Goal: Information Seeking & Learning: Find specific fact

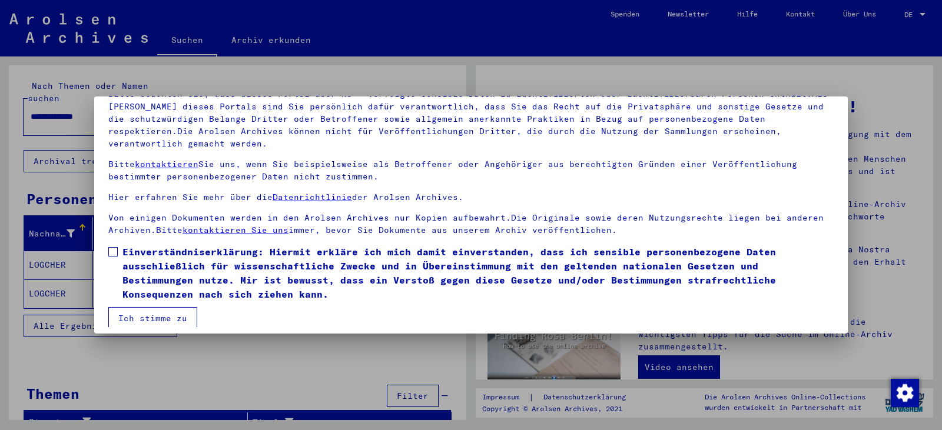
scroll to position [102, 0]
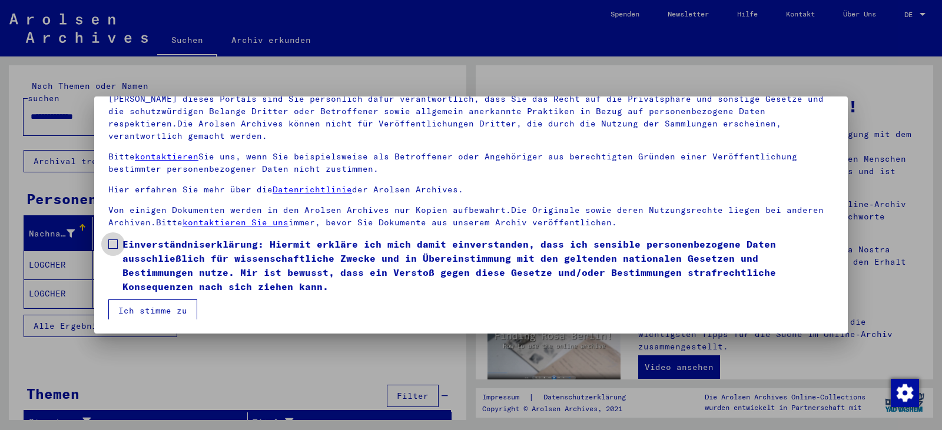
click at [112, 244] on span at bounding box center [112, 244] width 9 height 9
click at [142, 311] on button "Ich stimme zu" at bounding box center [152, 311] width 89 height 22
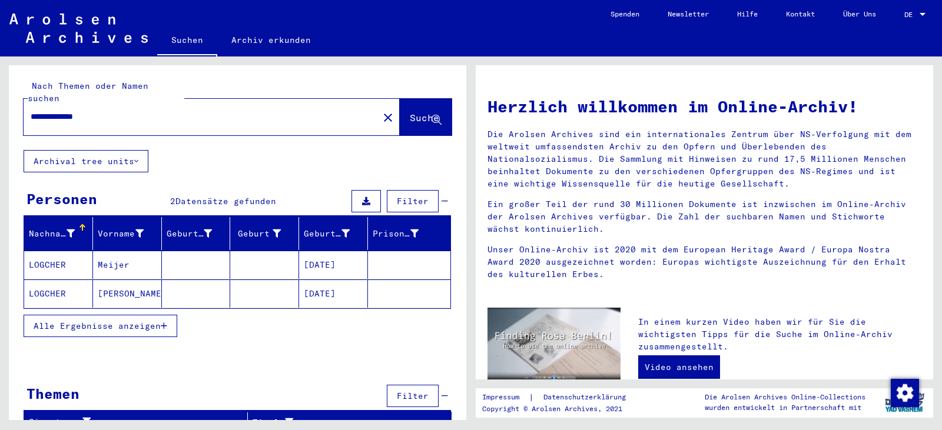
click at [111, 253] on mat-cell "Meijer" at bounding box center [127, 265] width 69 height 28
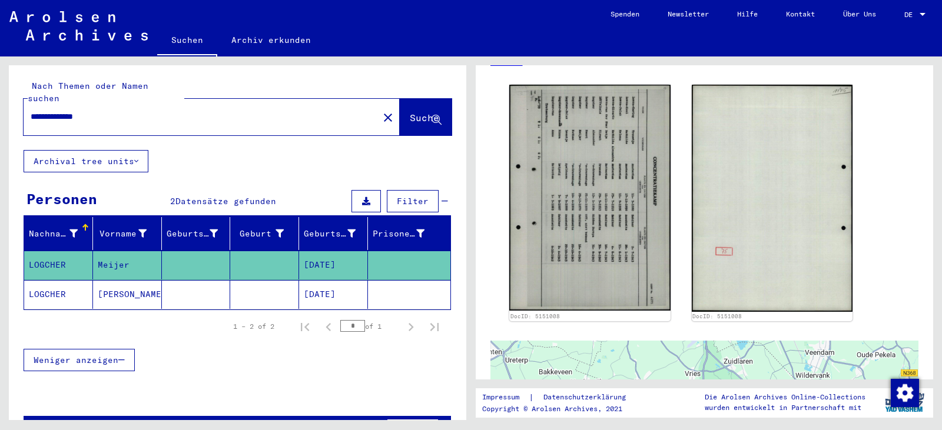
scroll to position [159, 0]
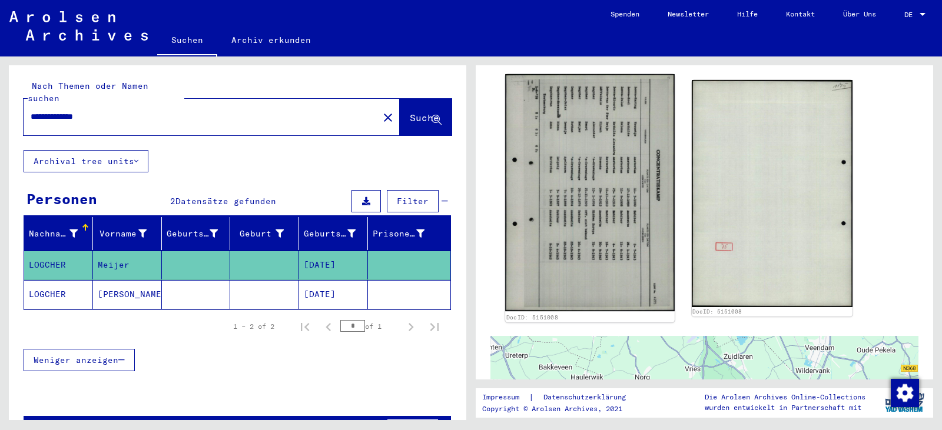
click at [585, 251] on img at bounding box center [589, 192] width 169 height 237
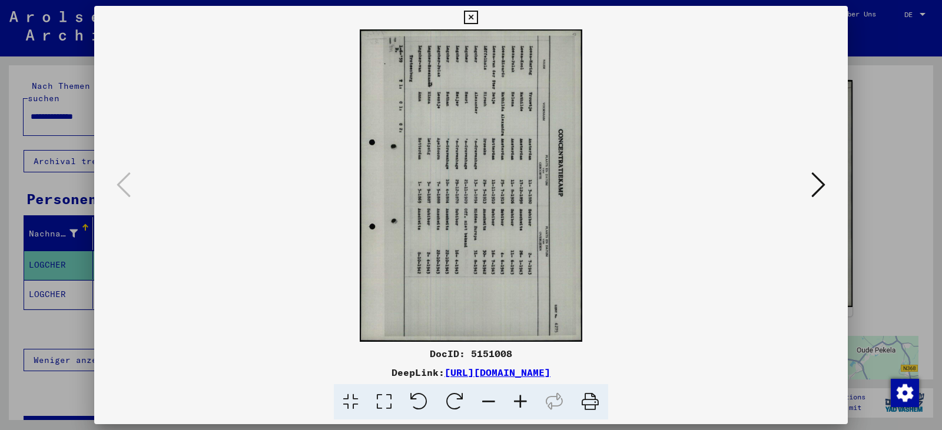
click at [422, 403] on icon at bounding box center [419, 402] width 36 height 36
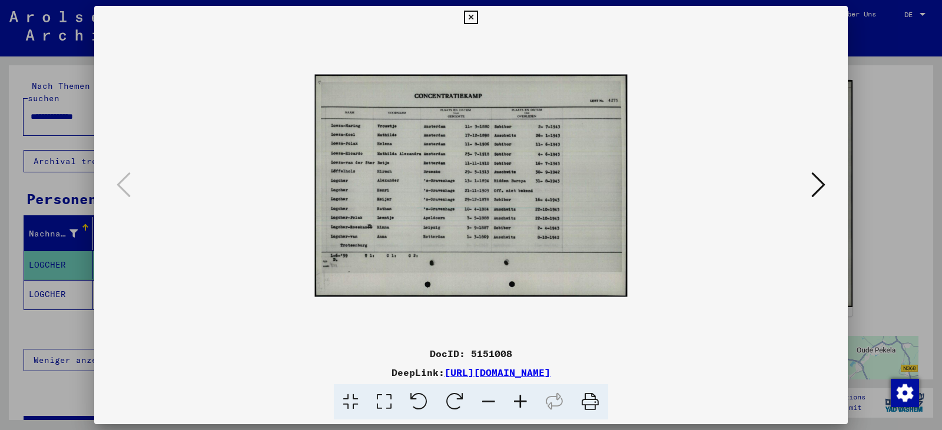
click at [812, 193] on icon at bounding box center [818, 185] width 14 height 28
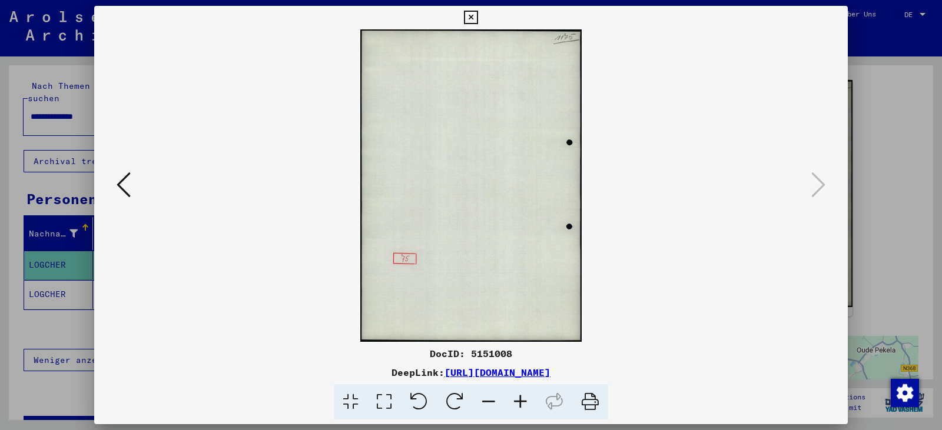
click at [470, 17] on icon at bounding box center [471, 18] width 14 height 14
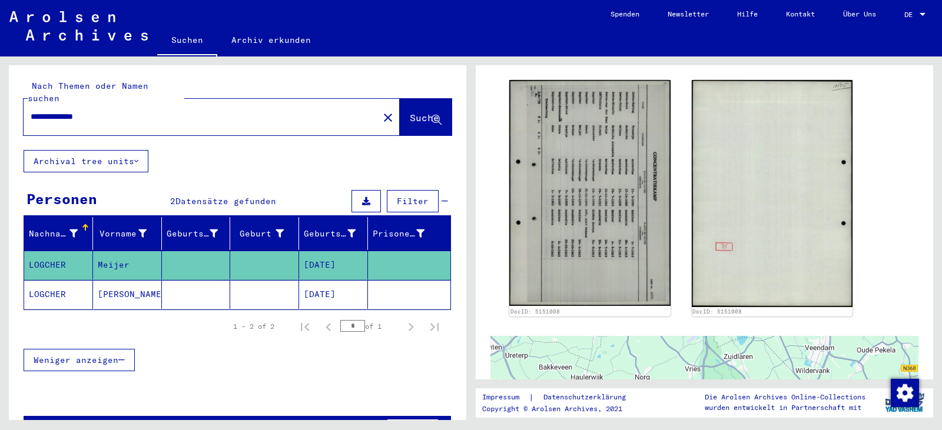
click at [107, 111] on input "**********" at bounding box center [201, 117] width 341 height 12
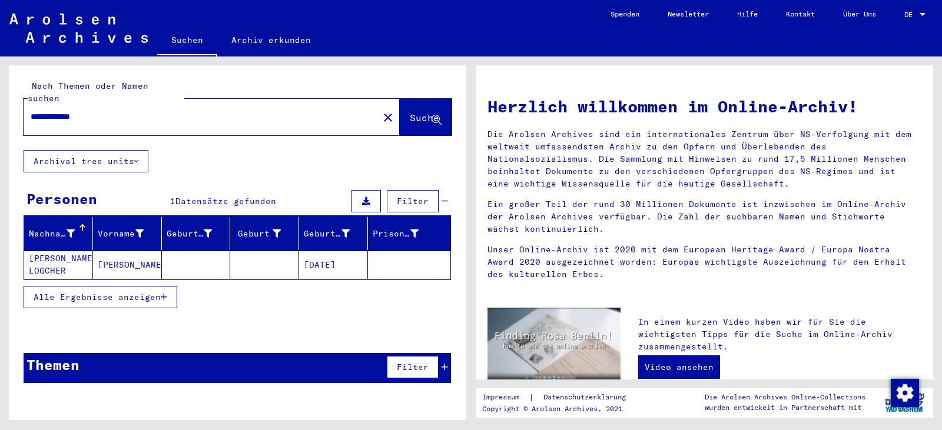
click at [45, 258] on mat-cell "[PERSON_NAME] LOGCHER" at bounding box center [58, 265] width 69 height 28
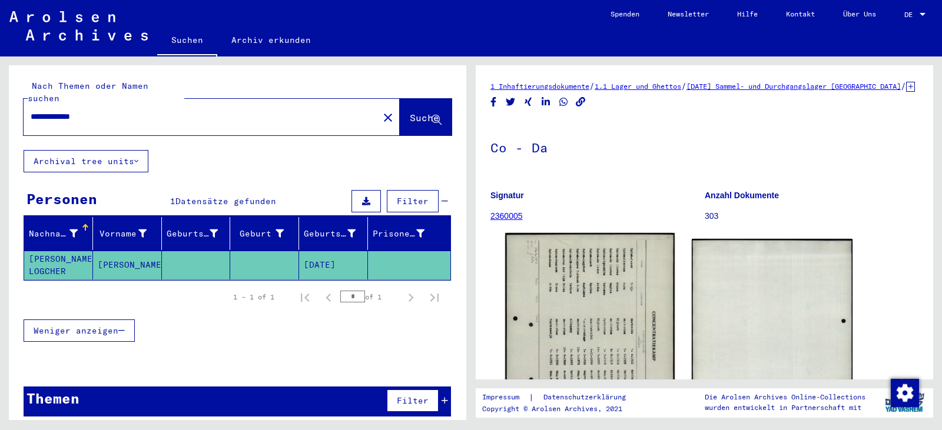
click at [603, 336] on img at bounding box center [589, 351] width 169 height 237
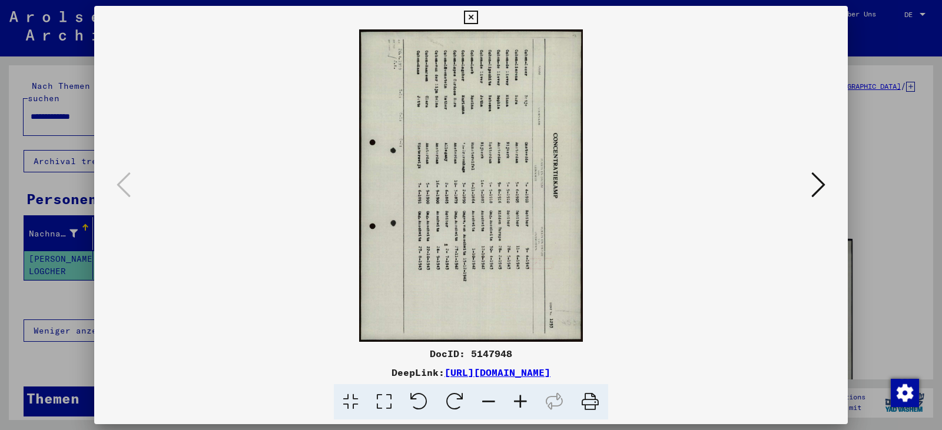
click at [422, 404] on icon at bounding box center [419, 402] width 36 height 36
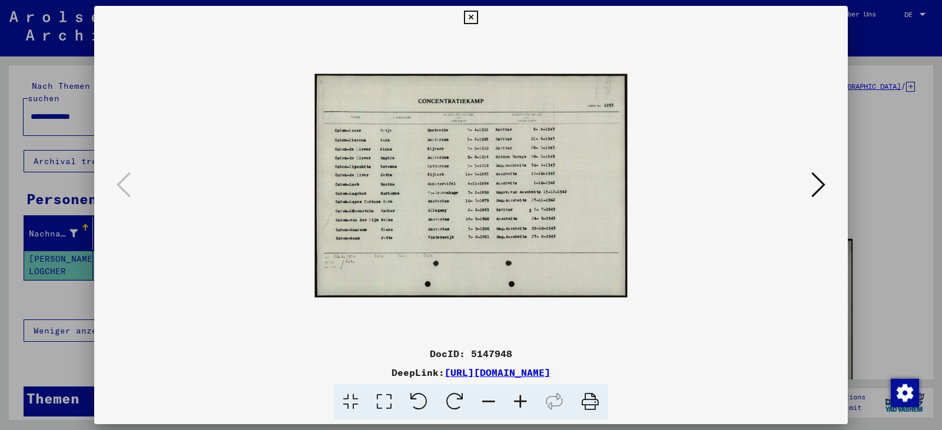
click at [470, 16] on icon at bounding box center [471, 18] width 14 height 14
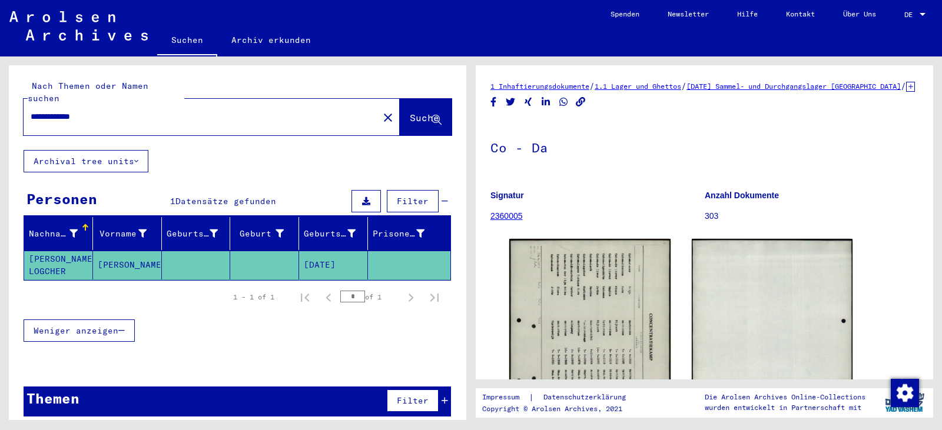
drag, startPoint x: 117, startPoint y: 108, endPoint x: 22, endPoint y: 108, distance: 94.8
click at [22, 108] on div "**********" at bounding box center [237, 107] width 457 height 85
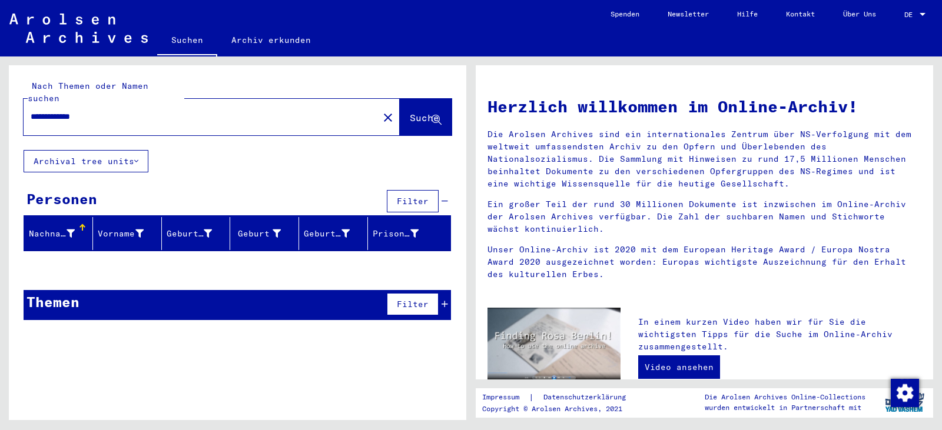
click at [87, 111] on input "**********" at bounding box center [198, 117] width 334 height 12
type input "**********"
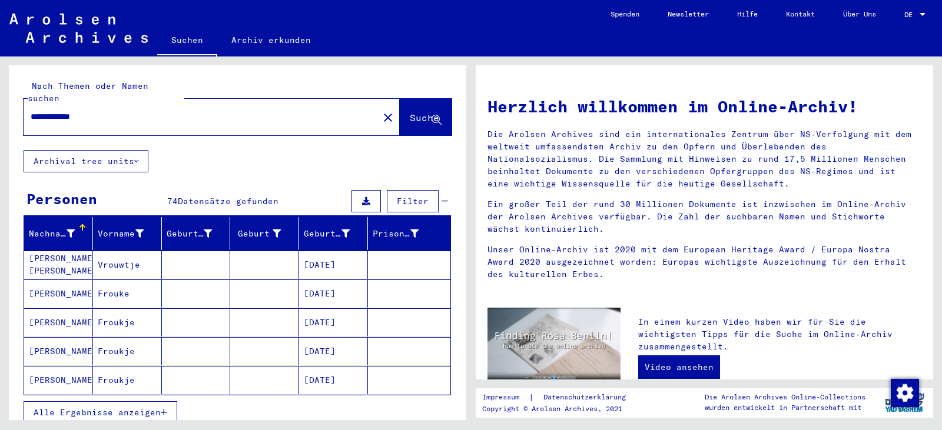
click at [114, 407] on span "Alle Ergebnisse anzeigen" at bounding box center [97, 412] width 127 height 11
click at [919, 12] on div at bounding box center [922, 15] width 11 height 8
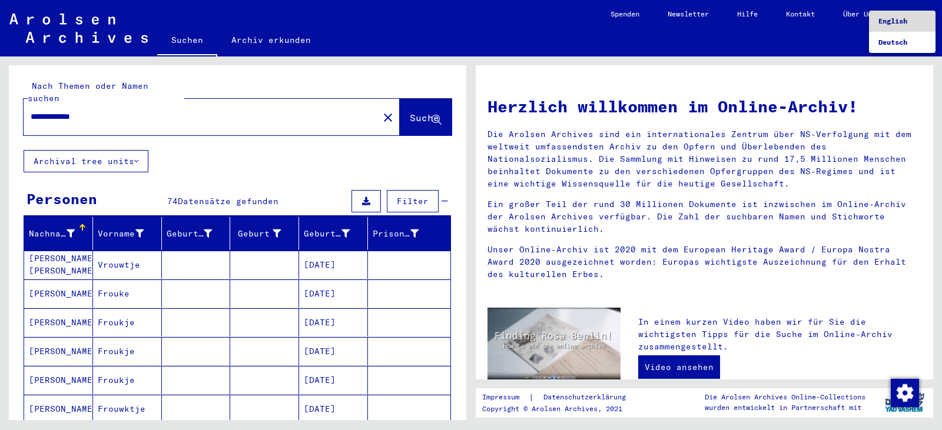
click at [887, 22] on span "English" at bounding box center [892, 20] width 29 height 9
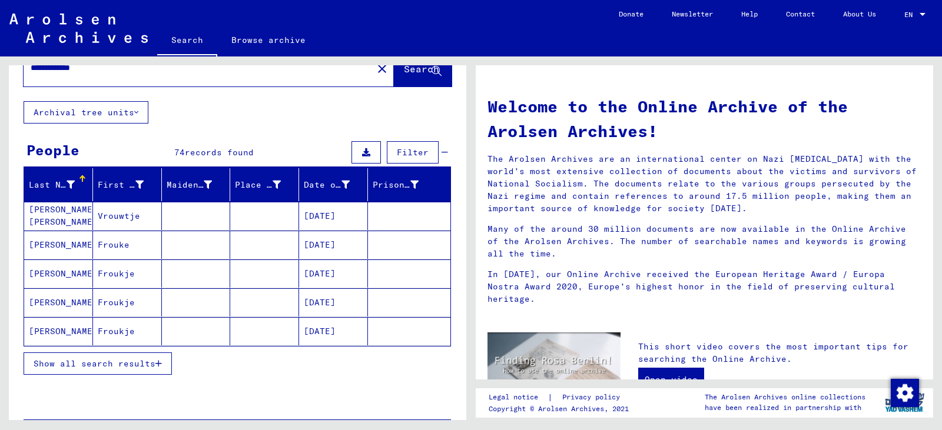
scroll to position [38, 0]
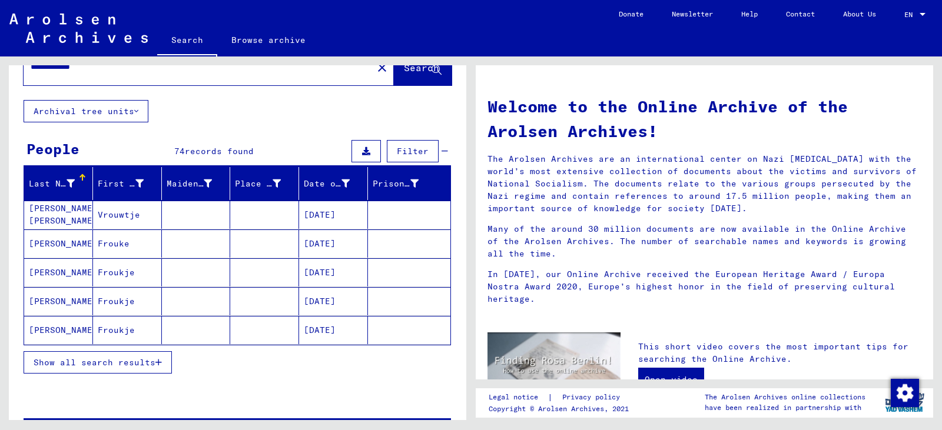
click at [150, 358] on span "Show all search results" at bounding box center [95, 362] width 122 height 11
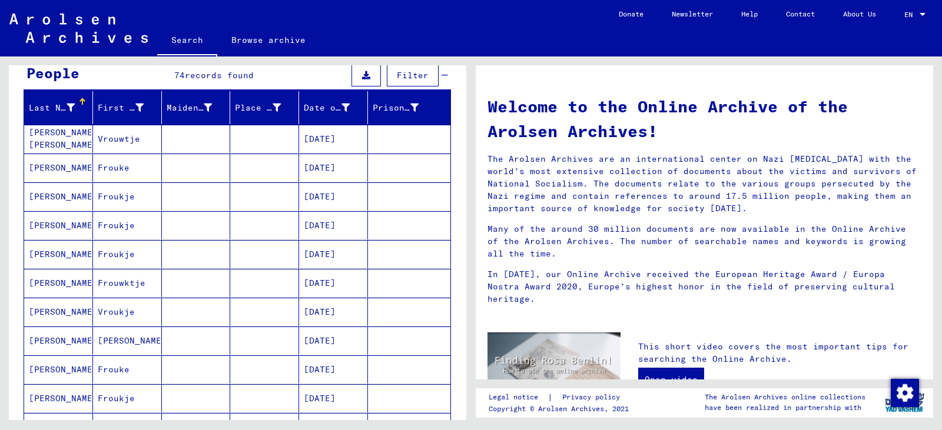
scroll to position [99, 0]
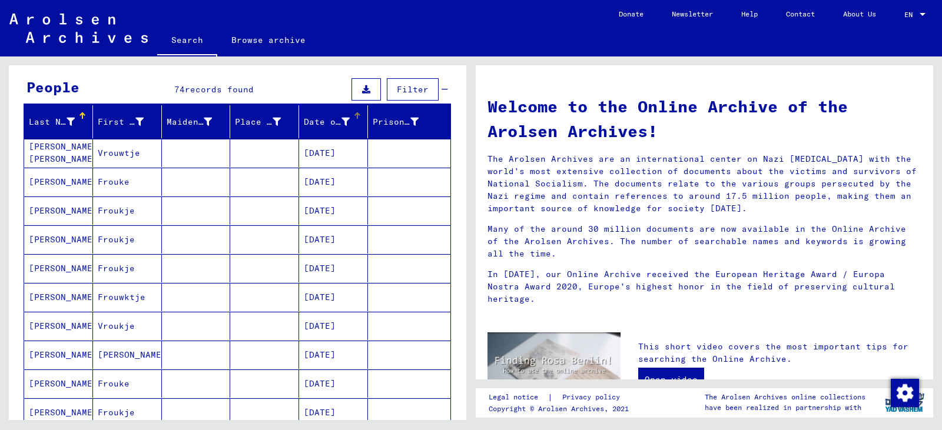
click at [328, 125] on div "Date of Birth" at bounding box center [327, 122] width 46 height 12
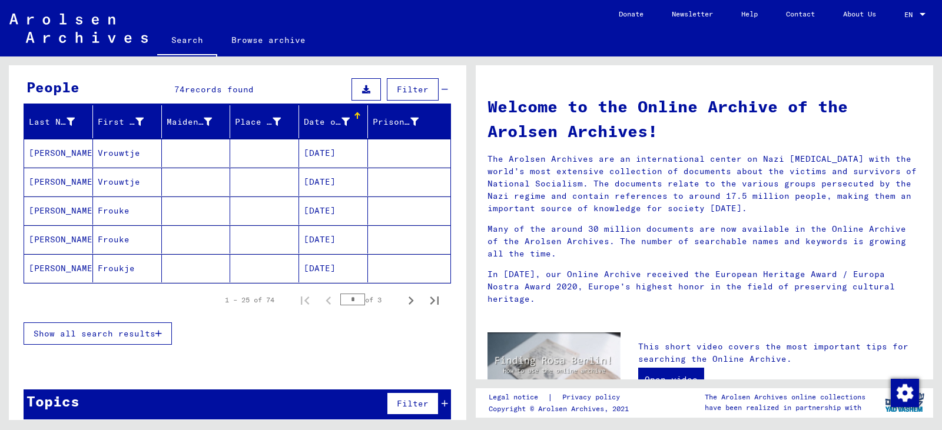
click at [99, 338] on span "Show all search results" at bounding box center [95, 333] width 122 height 11
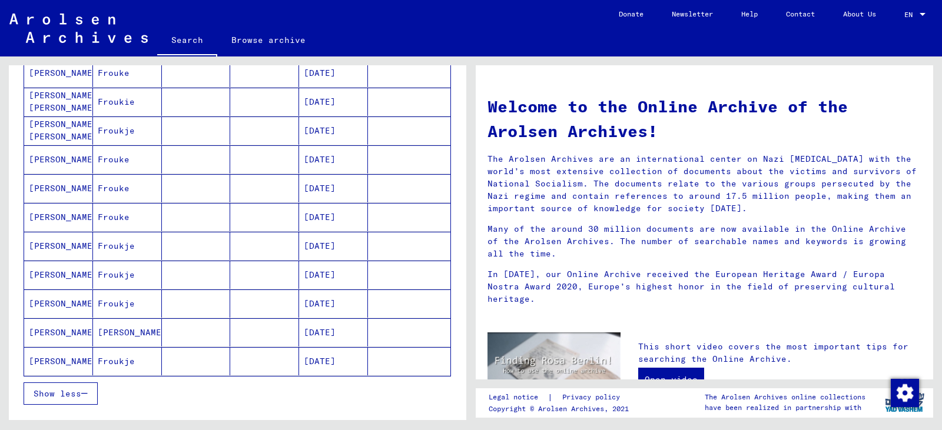
scroll to position [587, 0]
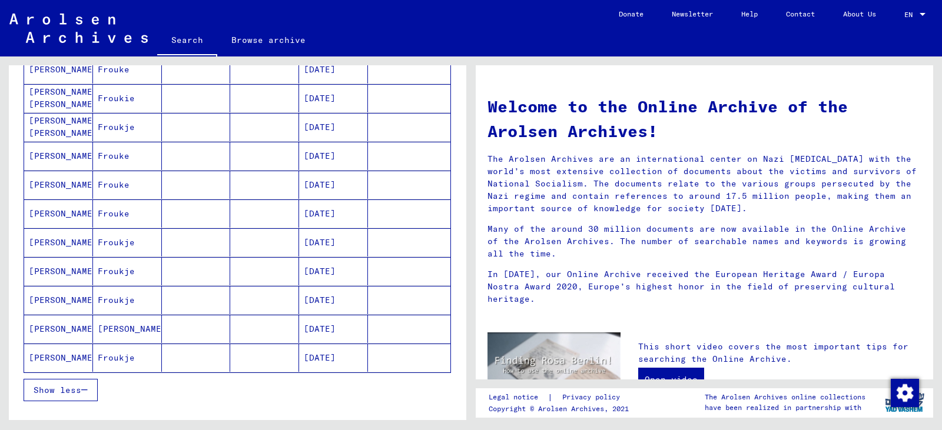
click at [107, 273] on mat-cell "Froukje" at bounding box center [127, 271] width 69 height 28
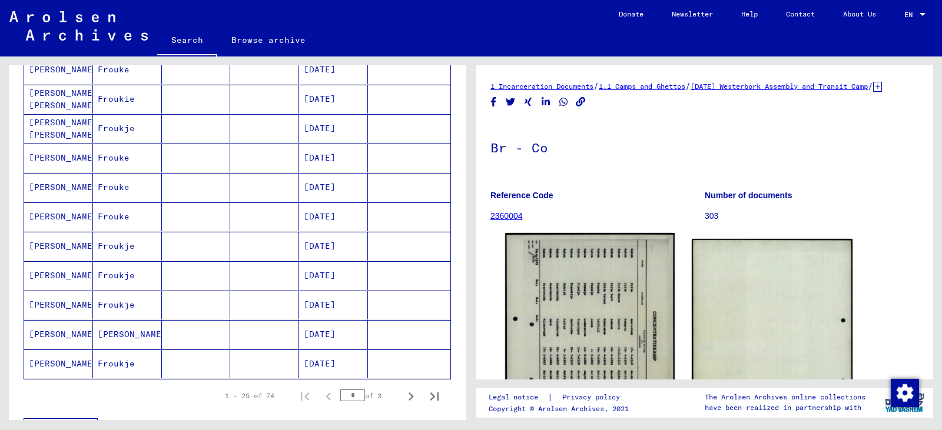
click at [612, 347] on img at bounding box center [589, 351] width 169 height 237
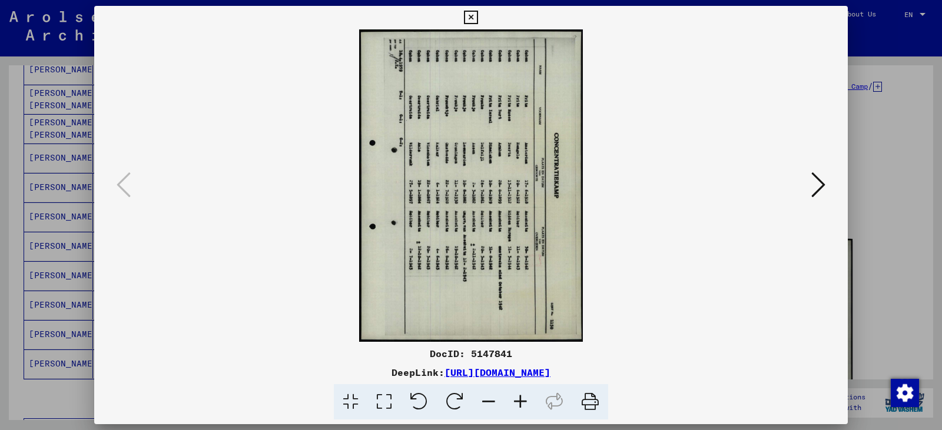
click at [423, 406] on icon at bounding box center [419, 402] width 36 height 36
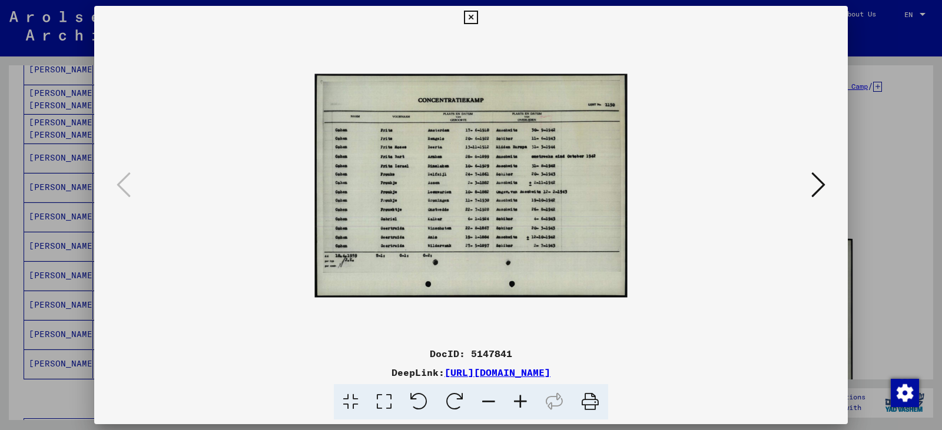
click at [523, 400] on icon at bounding box center [520, 402] width 32 height 36
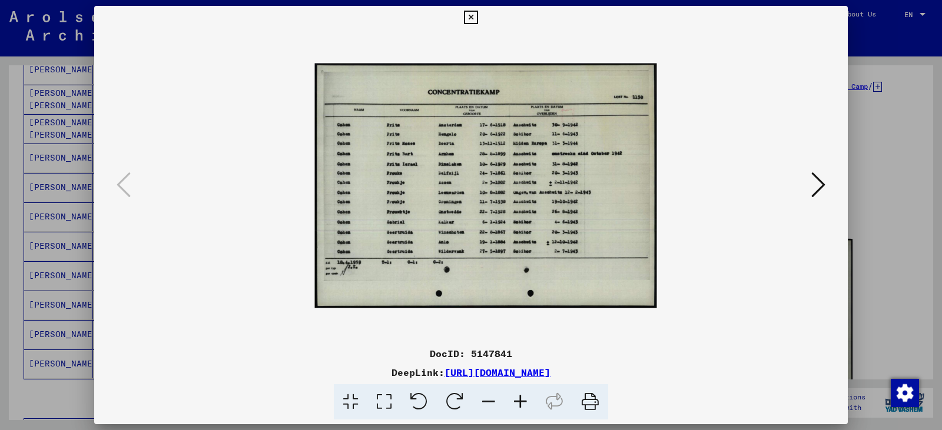
click at [523, 400] on icon at bounding box center [520, 402] width 32 height 36
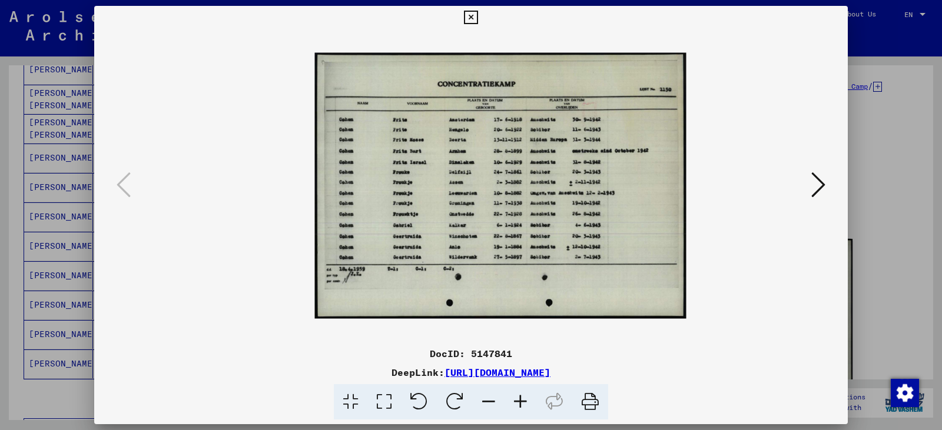
click at [523, 400] on icon at bounding box center [520, 402] width 32 height 36
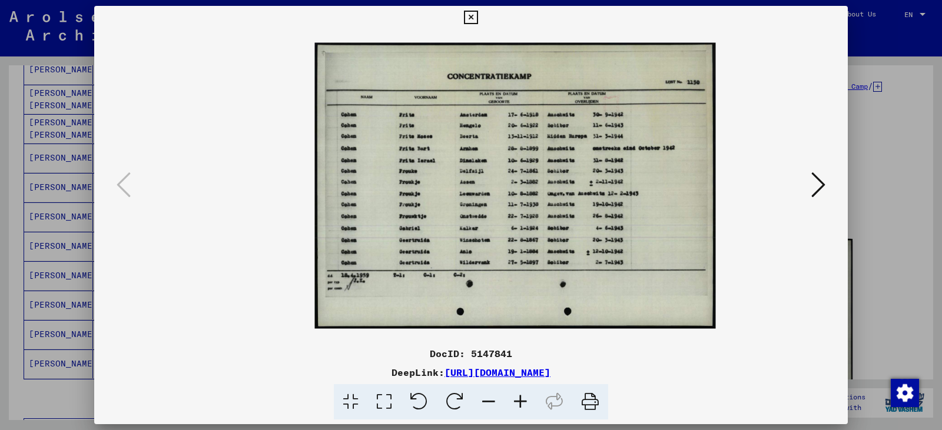
click at [523, 400] on icon at bounding box center [520, 402] width 32 height 36
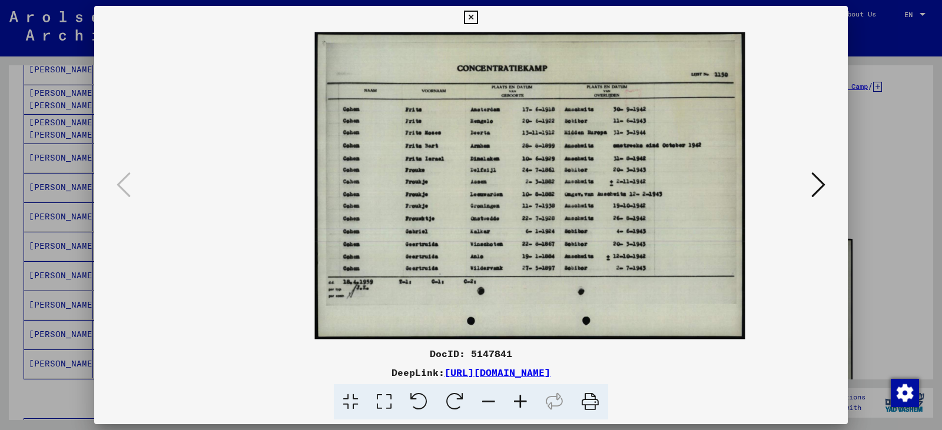
click at [828, 182] on button at bounding box center [818, 186] width 21 height 34
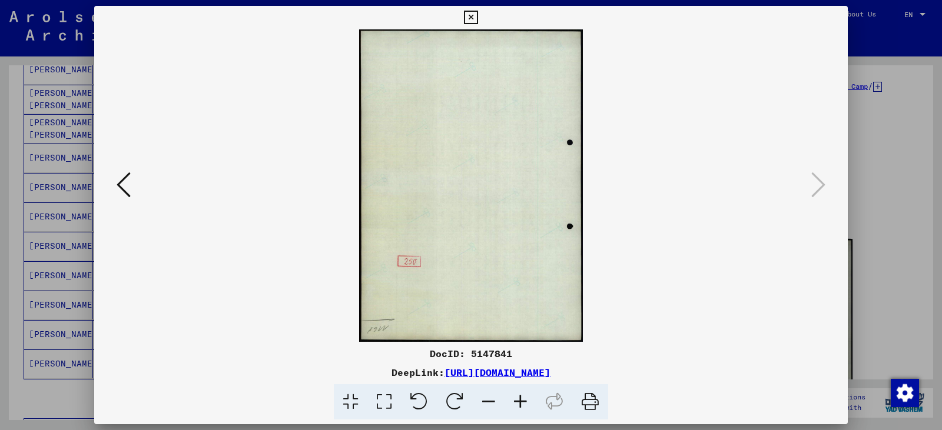
click at [466, 14] on icon at bounding box center [471, 18] width 14 height 14
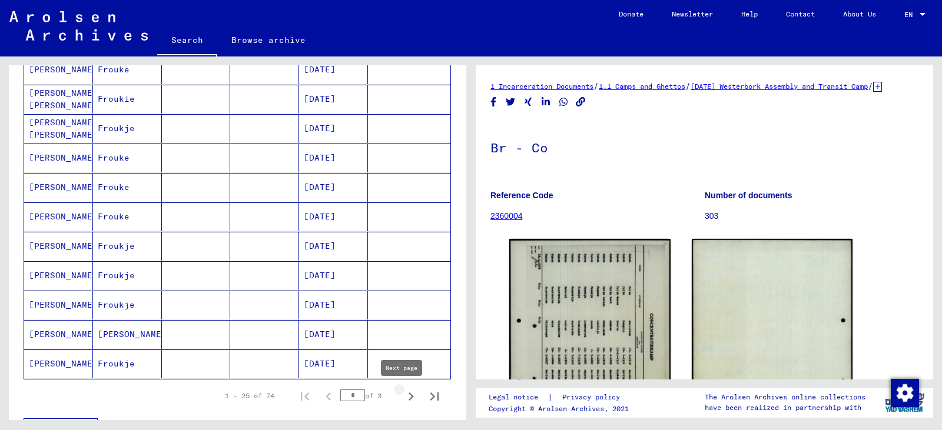
click at [403, 397] on icon "Next page" at bounding box center [411, 397] width 16 height 16
type input "*"
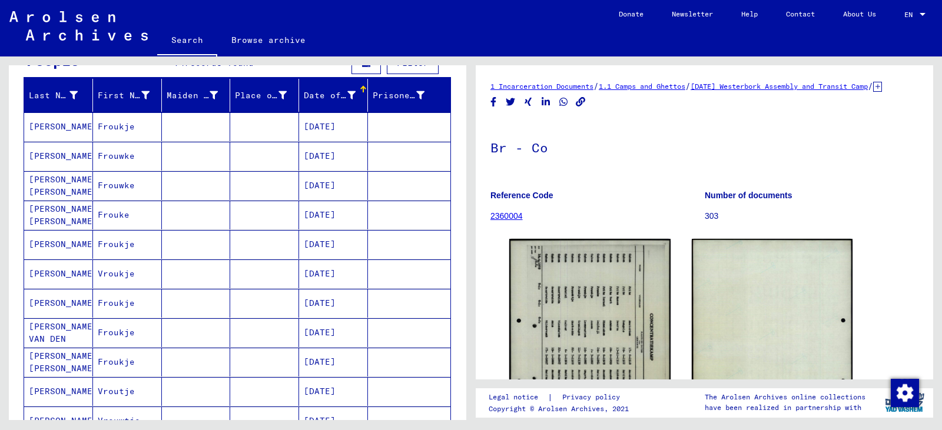
scroll to position [115, 0]
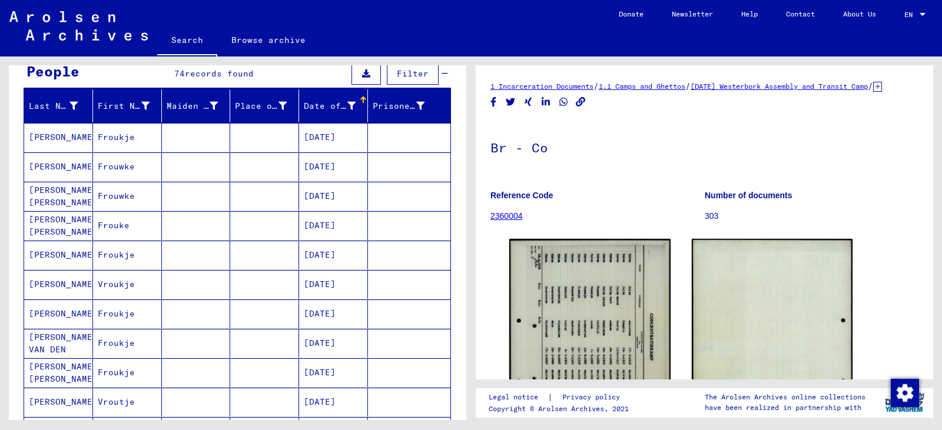
click at [117, 165] on mat-cell "Frouwke" at bounding box center [127, 166] width 69 height 29
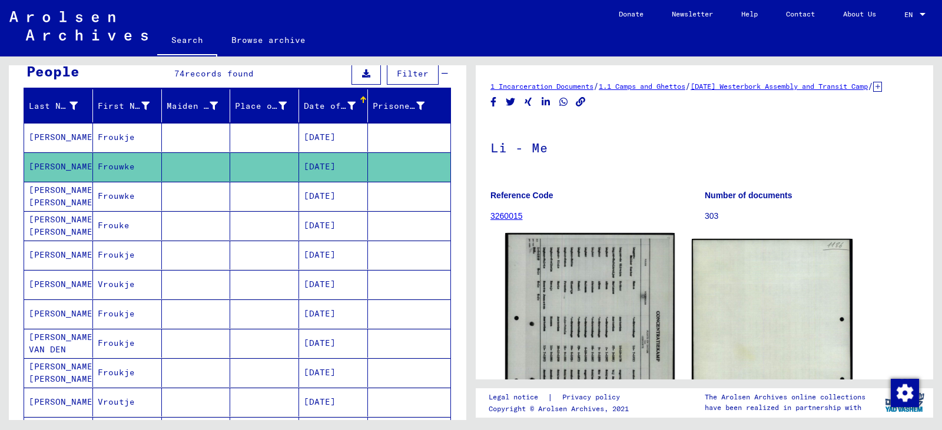
click at [580, 319] on img at bounding box center [589, 350] width 169 height 235
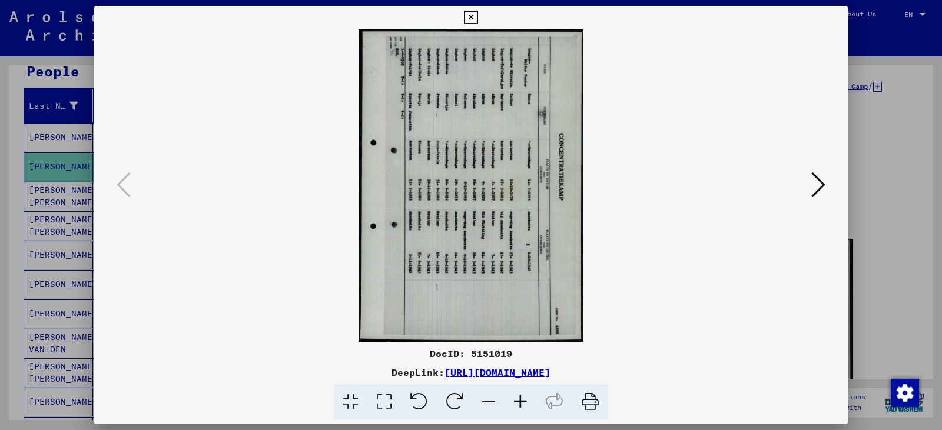
click at [420, 403] on icon at bounding box center [419, 402] width 36 height 36
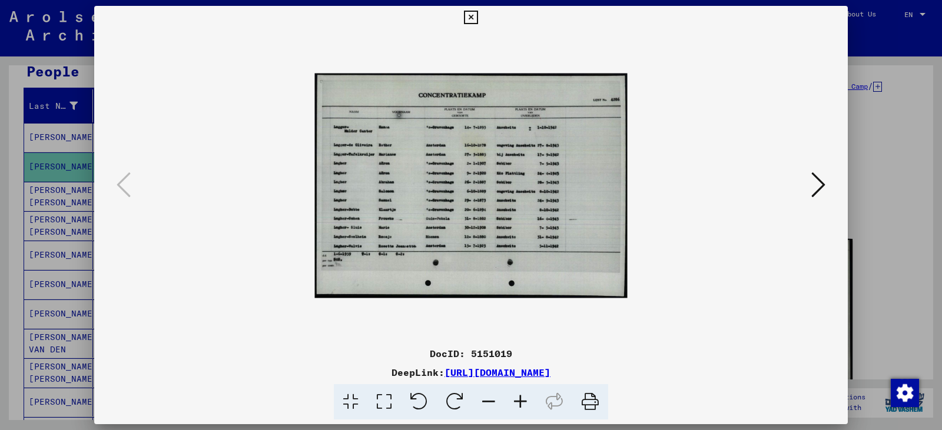
click at [520, 404] on icon at bounding box center [520, 402] width 32 height 36
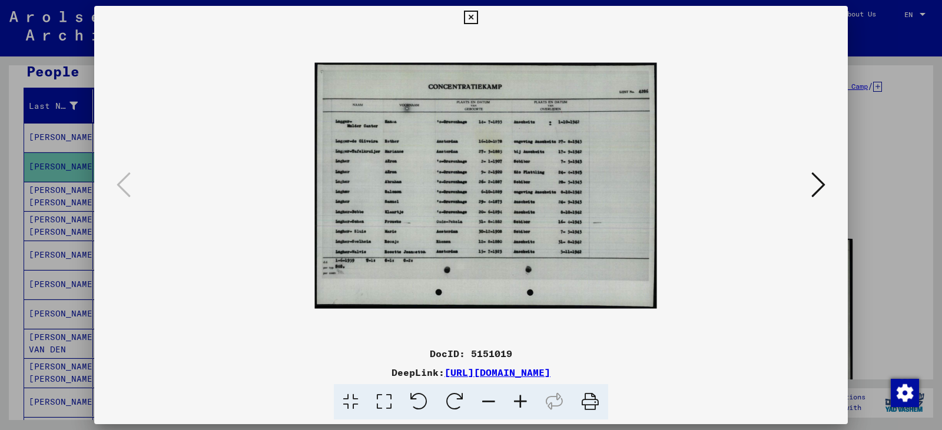
click at [520, 404] on icon at bounding box center [520, 402] width 32 height 36
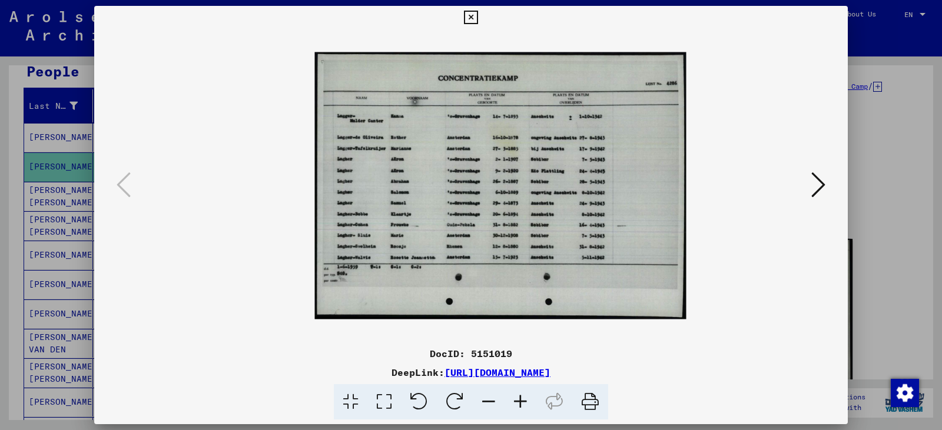
click at [520, 404] on icon at bounding box center [520, 402] width 32 height 36
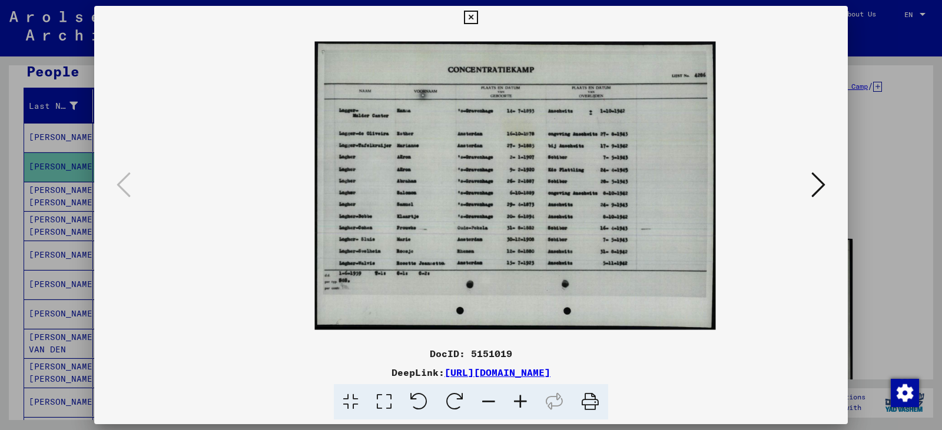
click at [520, 404] on icon at bounding box center [520, 402] width 32 height 36
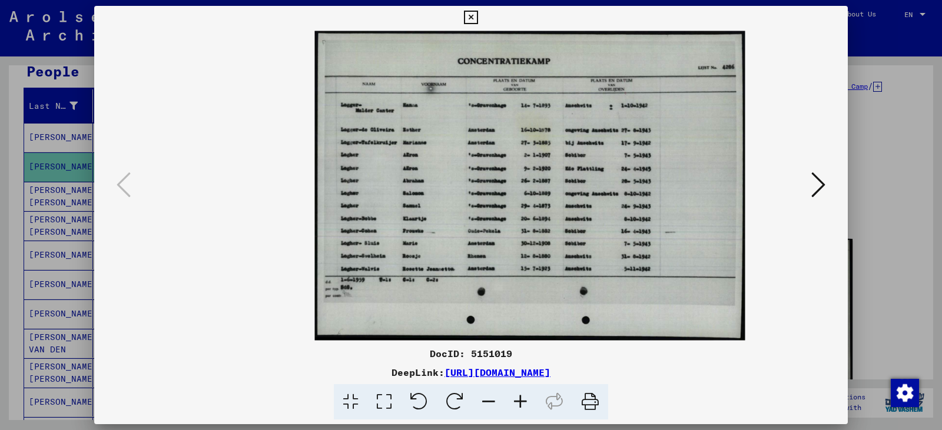
click at [520, 404] on icon at bounding box center [520, 402] width 32 height 36
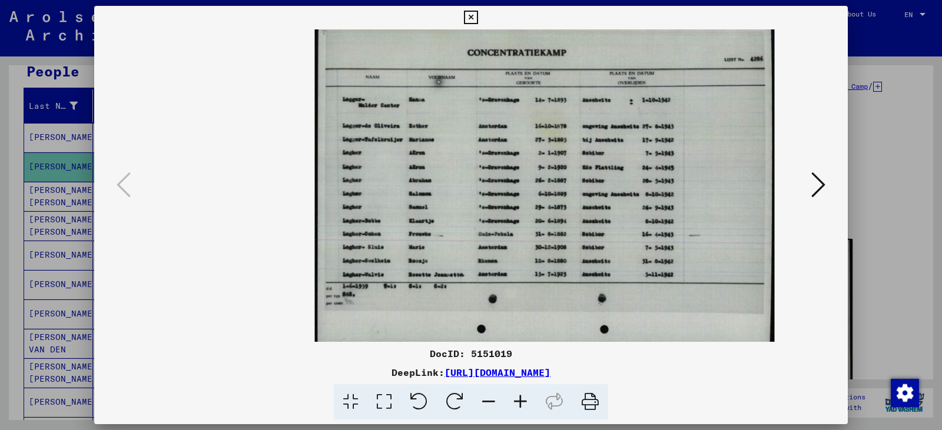
click at [520, 404] on icon at bounding box center [520, 402] width 32 height 36
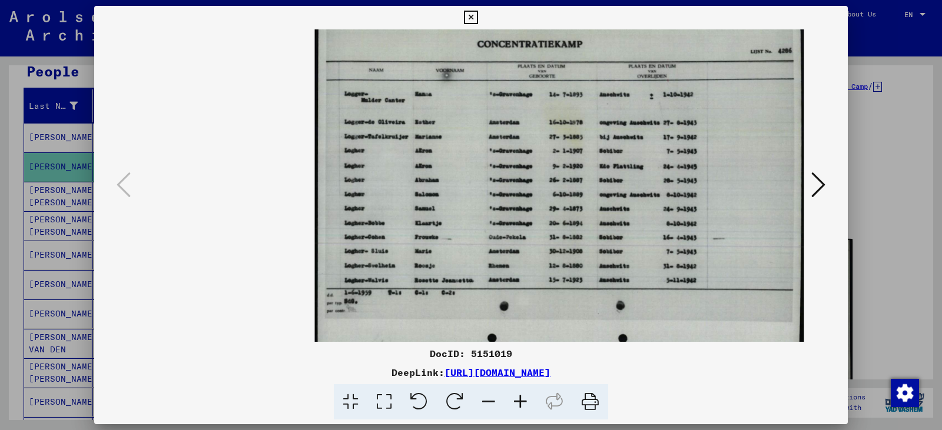
click at [468, 18] on icon at bounding box center [471, 18] width 14 height 14
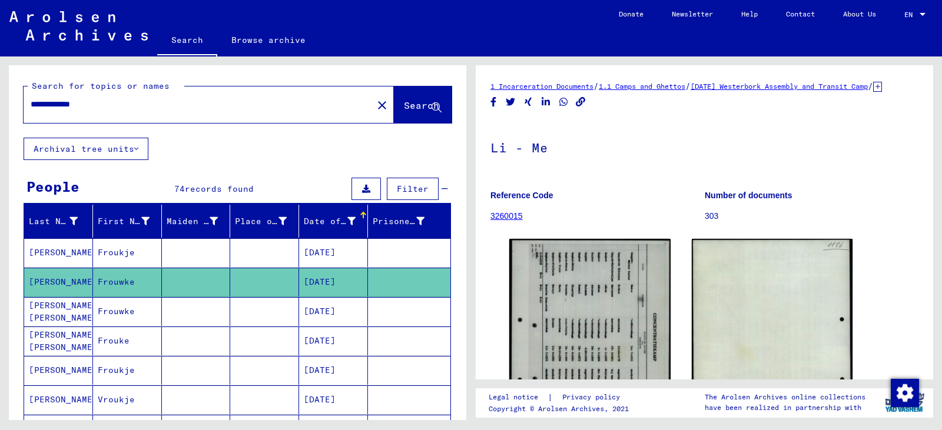
drag, startPoint x: 107, startPoint y: 104, endPoint x: 17, endPoint y: 112, distance: 90.4
click at [17, 112] on div "**********" at bounding box center [237, 101] width 457 height 72
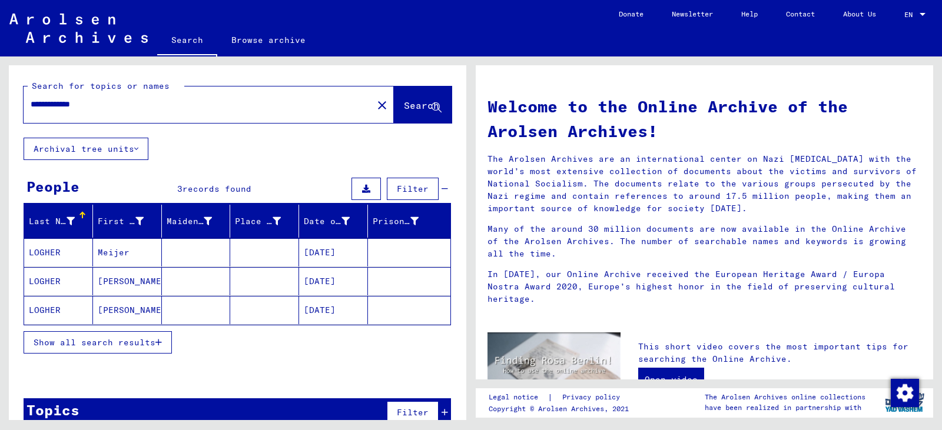
click at [63, 257] on mat-cell "LOGHER" at bounding box center [58, 252] width 69 height 28
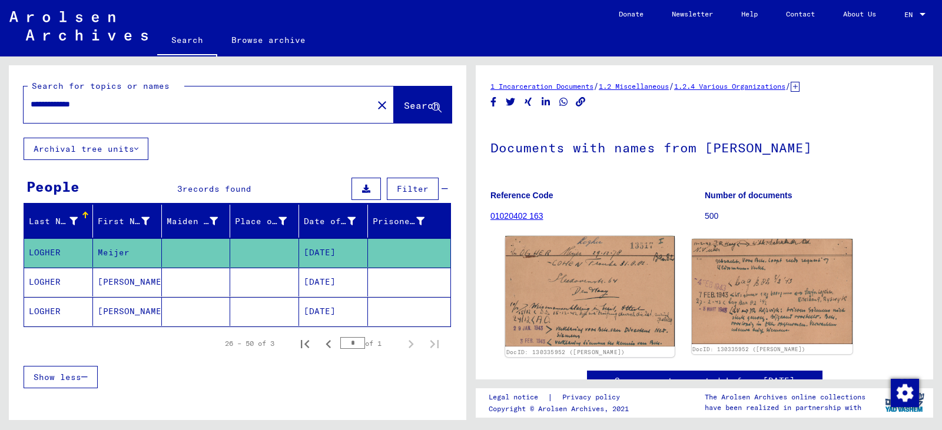
drag, startPoint x: 590, startPoint y: 291, endPoint x: 561, endPoint y: 301, distance: 30.3
click at [561, 301] on img at bounding box center [589, 291] width 169 height 111
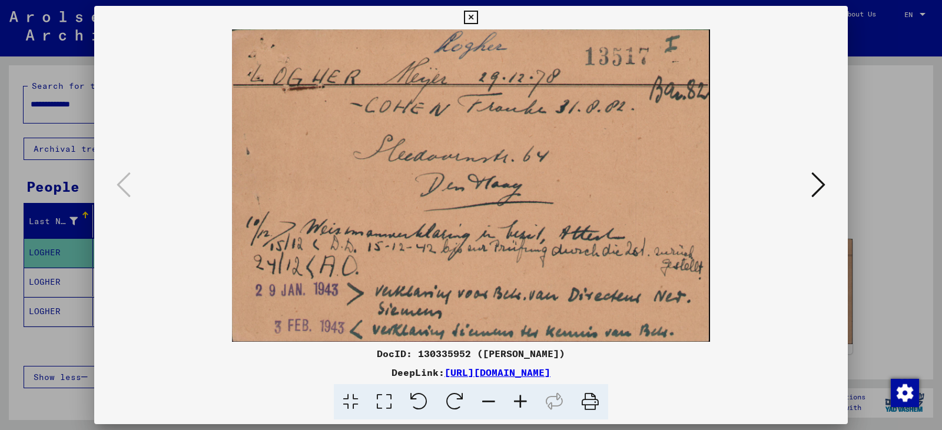
click at [819, 187] on icon at bounding box center [818, 185] width 14 height 28
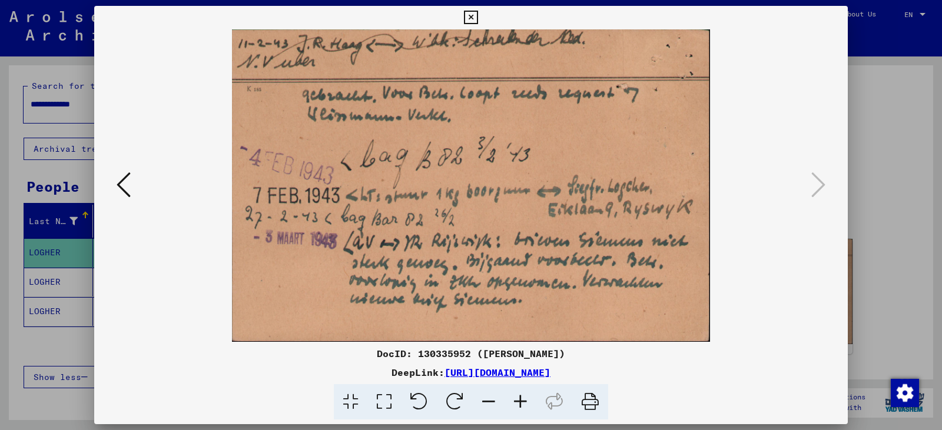
click at [473, 16] on icon at bounding box center [471, 18] width 14 height 14
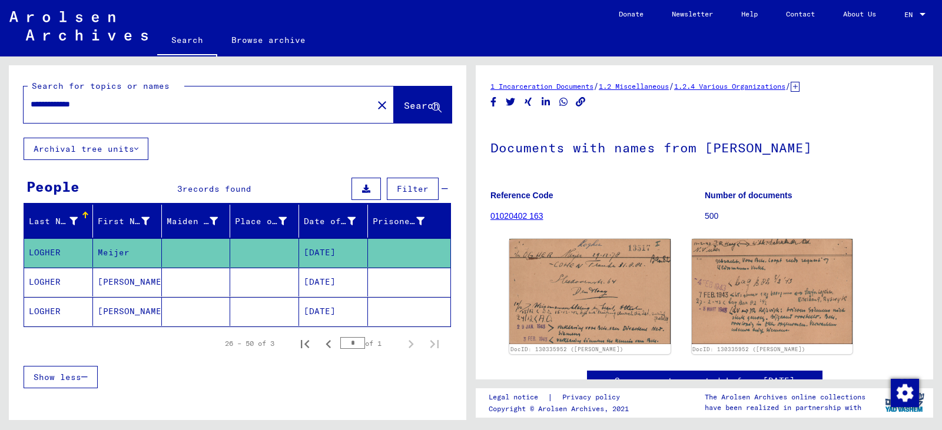
click at [53, 312] on mat-cell "LOGHER" at bounding box center [58, 311] width 69 height 29
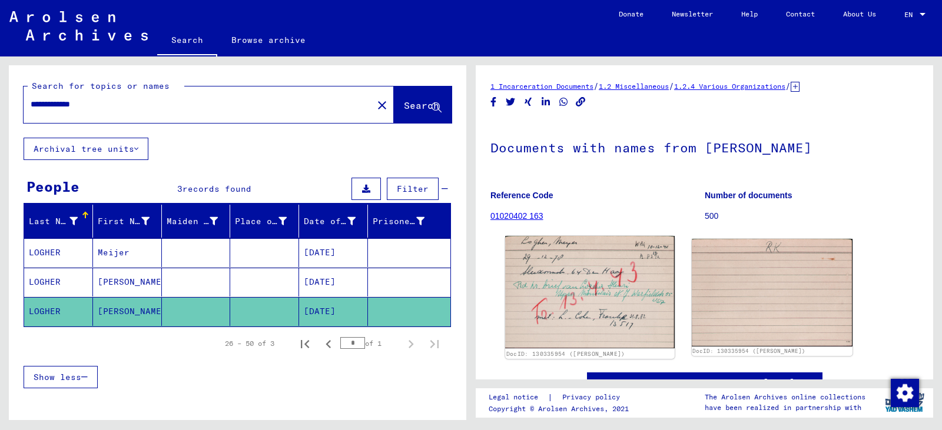
click at [560, 284] on img at bounding box center [589, 292] width 169 height 112
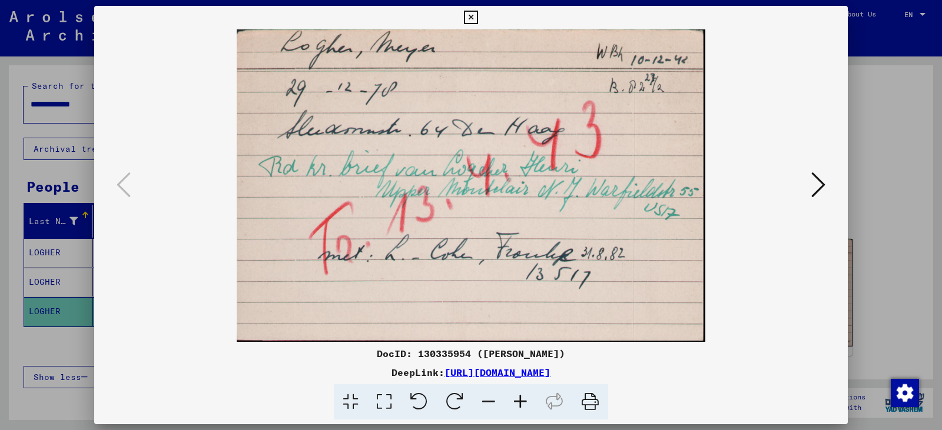
click at [817, 192] on icon at bounding box center [818, 185] width 14 height 28
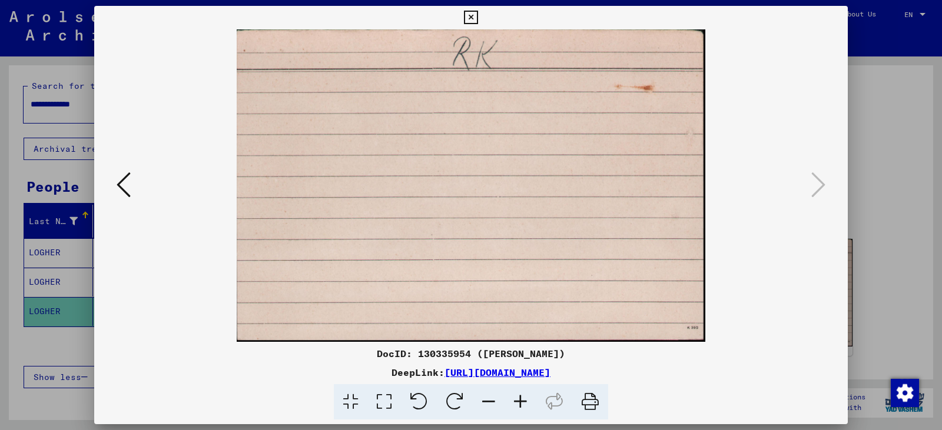
click at [471, 18] on icon at bounding box center [471, 18] width 14 height 14
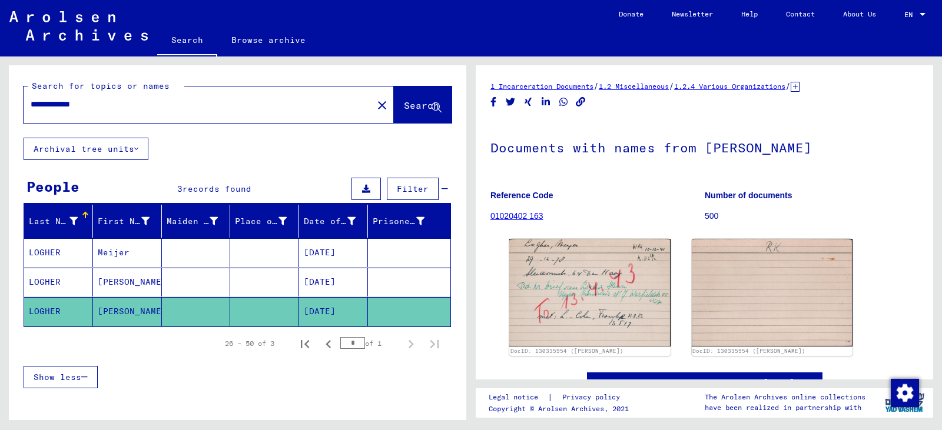
click at [98, 105] on input "**********" at bounding box center [198, 104] width 335 height 12
drag, startPoint x: 98, startPoint y: 105, endPoint x: 30, endPoint y: 105, distance: 67.7
click at [30, 105] on div "**********" at bounding box center [195, 104] width 342 height 26
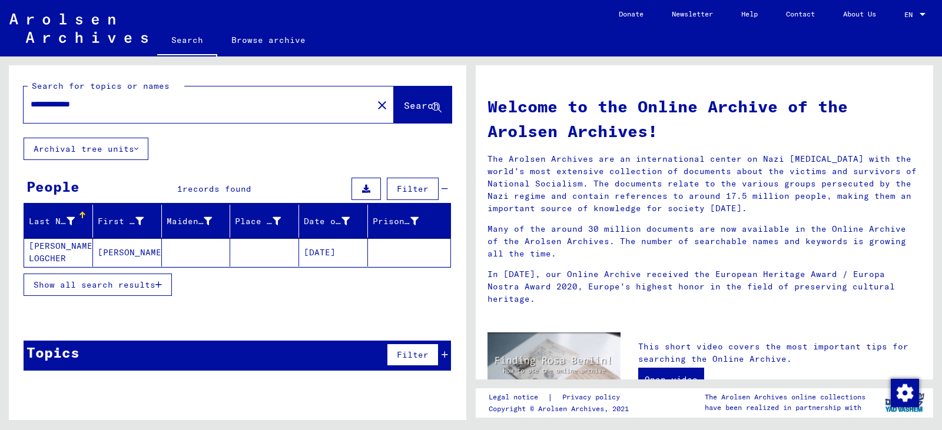
click at [50, 104] on input "**********" at bounding box center [195, 104] width 328 height 12
click at [64, 253] on mat-cell "[PERSON_NAME]" at bounding box center [58, 252] width 69 height 28
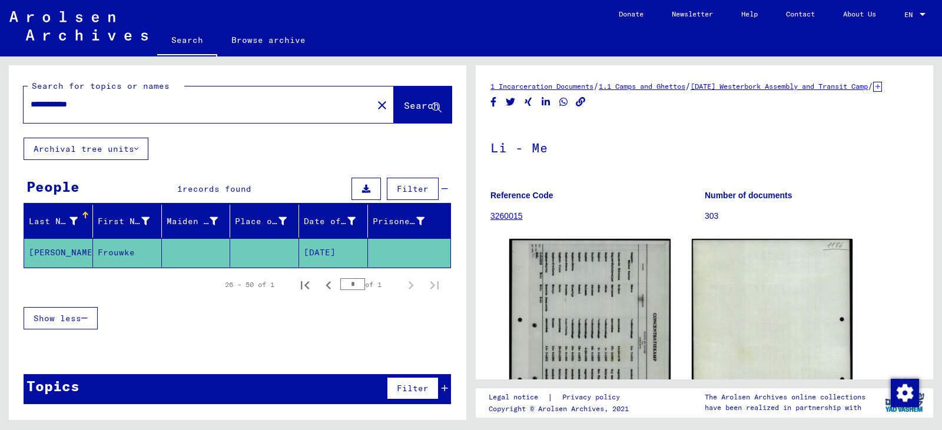
drag, startPoint x: 100, startPoint y: 109, endPoint x: 22, endPoint y: 108, distance: 77.7
click at [22, 108] on div "**********" at bounding box center [237, 101] width 457 height 72
type input "**********"
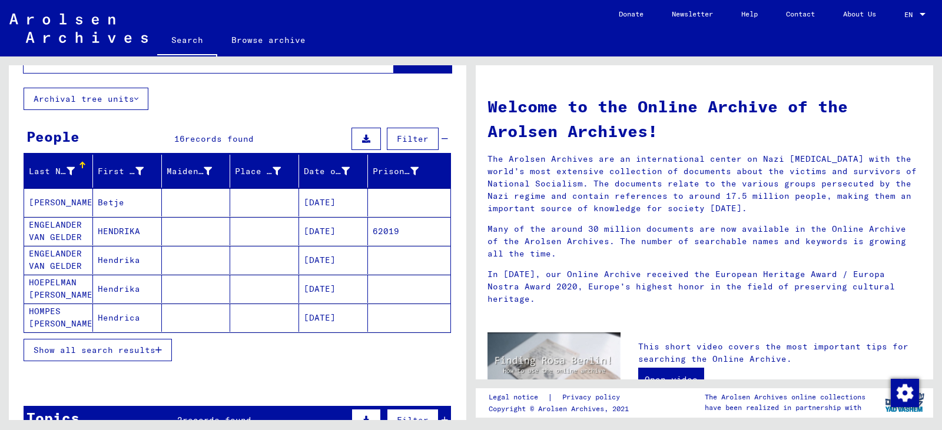
scroll to position [54, 0]
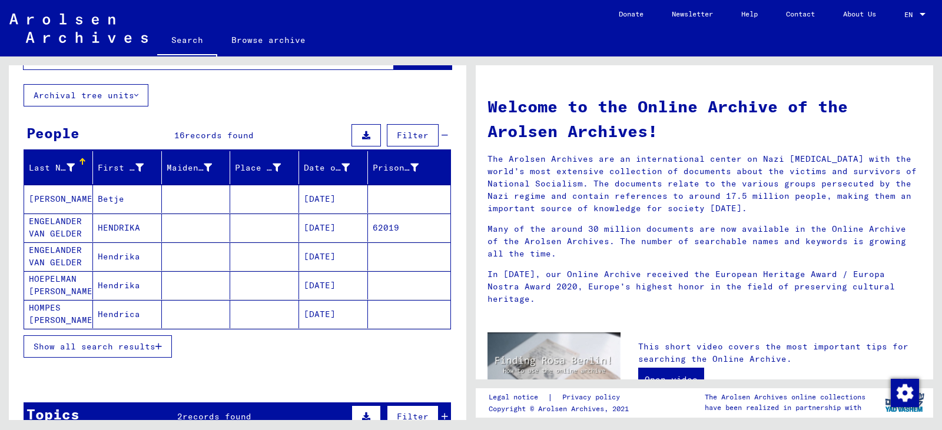
click at [139, 346] on span "Show all search results" at bounding box center [95, 346] width 122 height 11
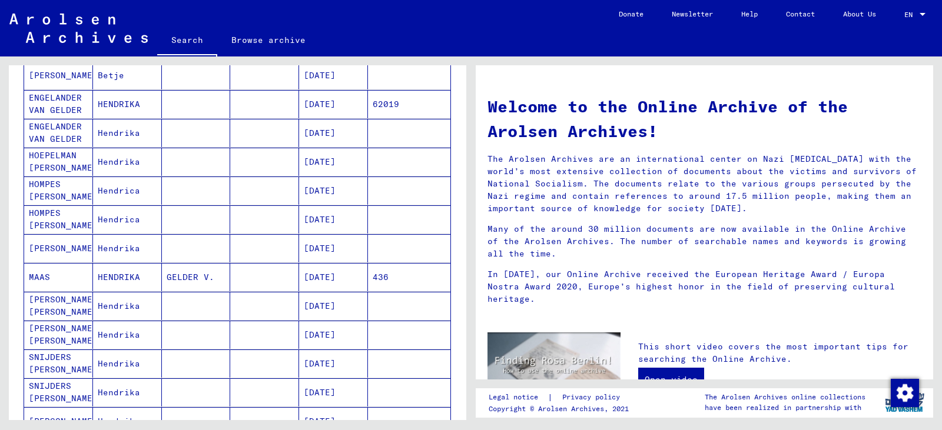
scroll to position [196, 0]
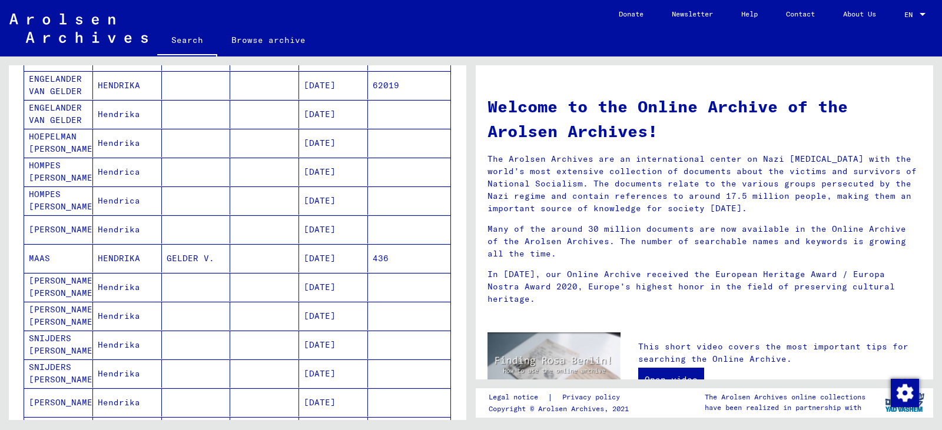
click at [178, 254] on mat-cell "GELDER V." at bounding box center [196, 258] width 69 height 28
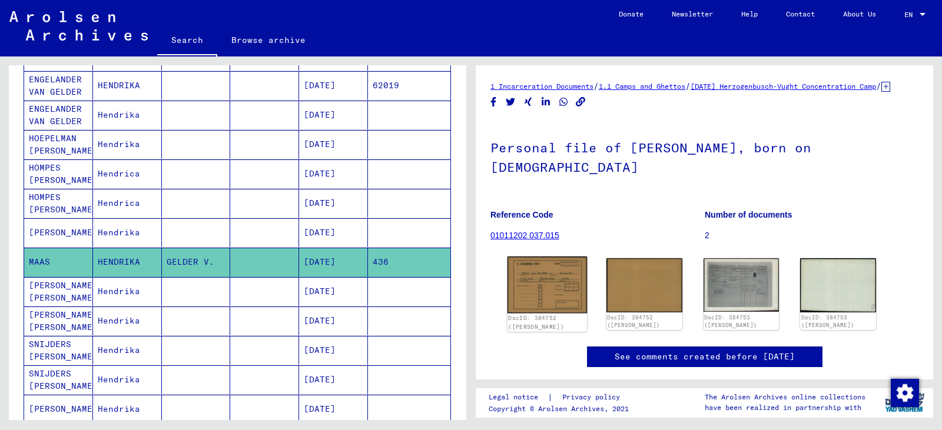
click at [553, 278] on img at bounding box center [546, 285] width 79 height 57
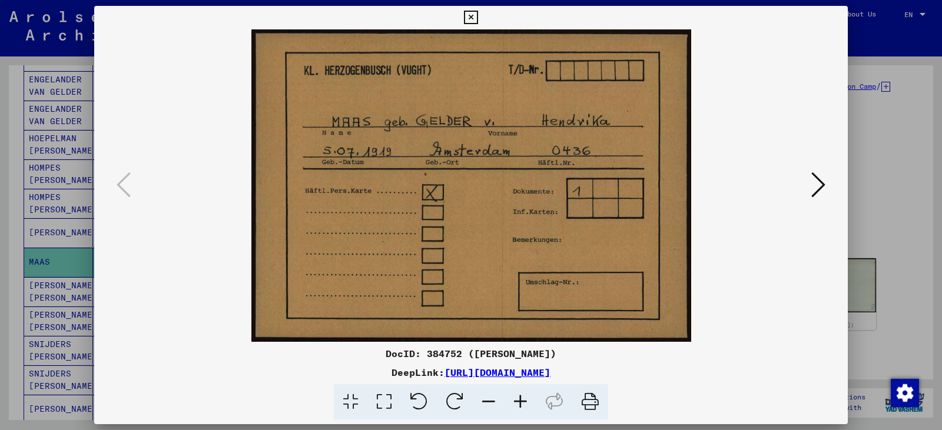
click at [815, 199] on button at bounding box center [818, 186] width 21 height 34
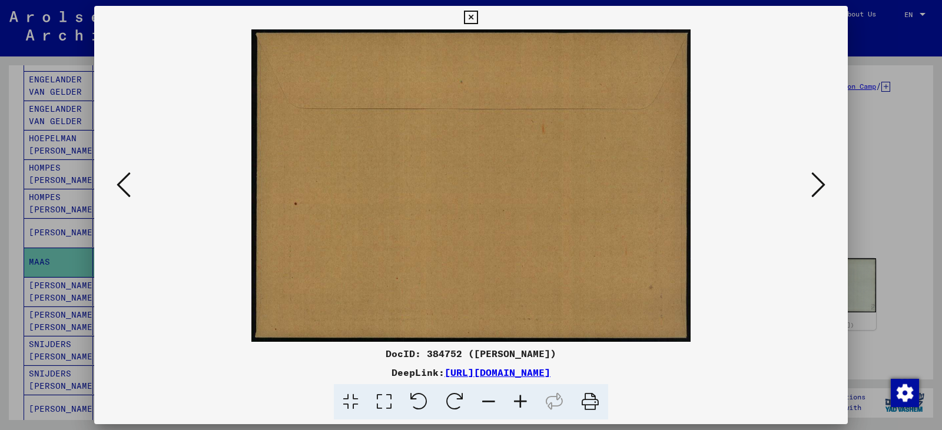
click at [815, 199] on button at bounding box center [818, 186] width 21 height 34
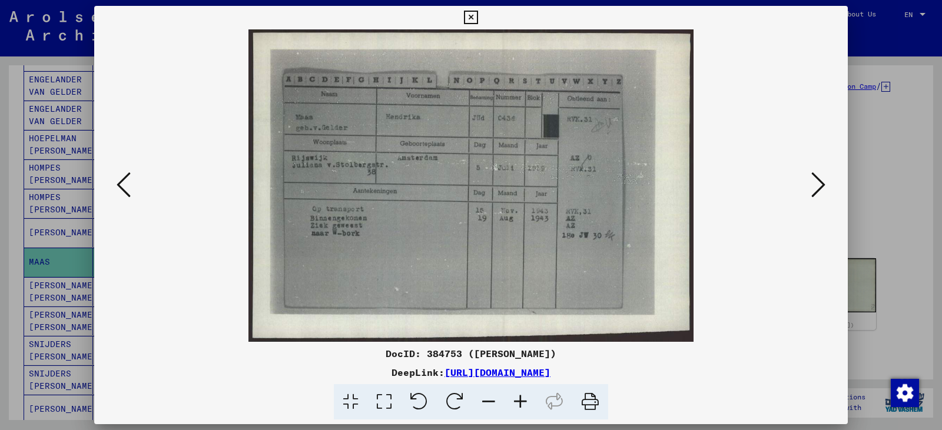
click at [732, 303] on img at bounding box center [470, 185] width 673 height 313
click at [817, 192] on icon at bounding box center [818, 185] width 14 height 28
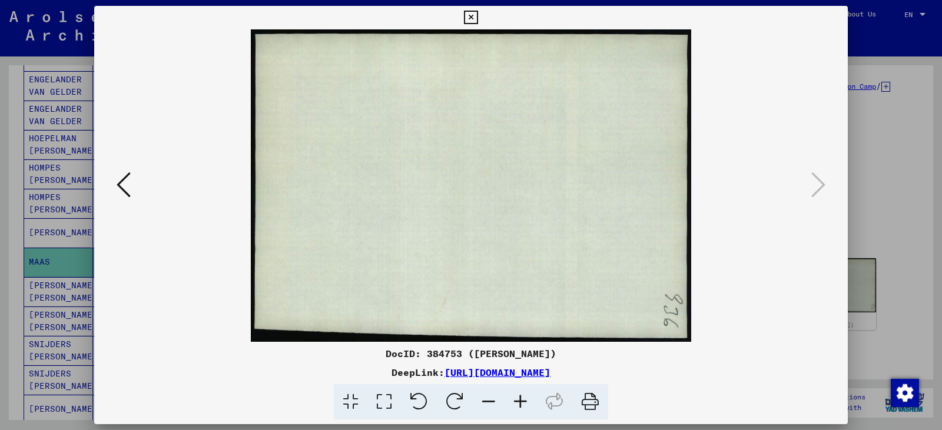
click at [466, 15] on icon at bounding box center [471, 18] width 14 height 14
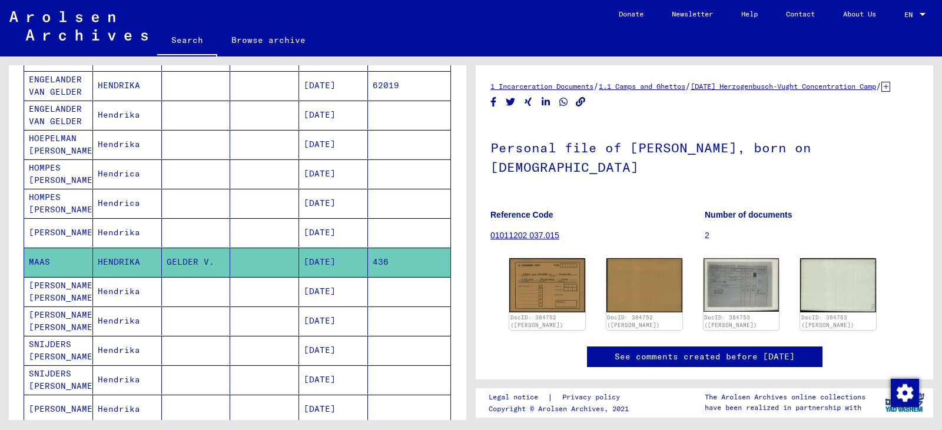
click at [117, 297] on mat-cell "Hendrika" at bounding box center [127, 291] width 69 height 29
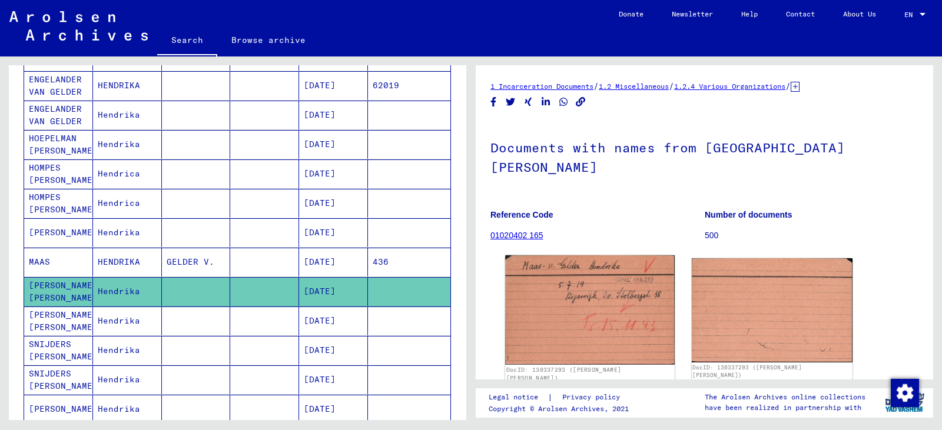
click at [543, 320] on img at bounding box center [589, 309] width 169 height 109
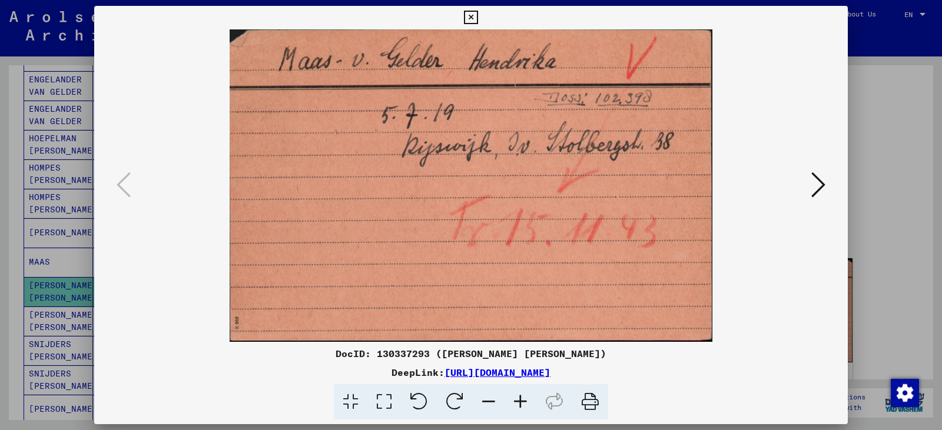
click at [726, 303] on img at bounding box center [470, 185] width 673 height 313
click at [814, 183] on icon at bounding box center [818, 185] width 14 height 28
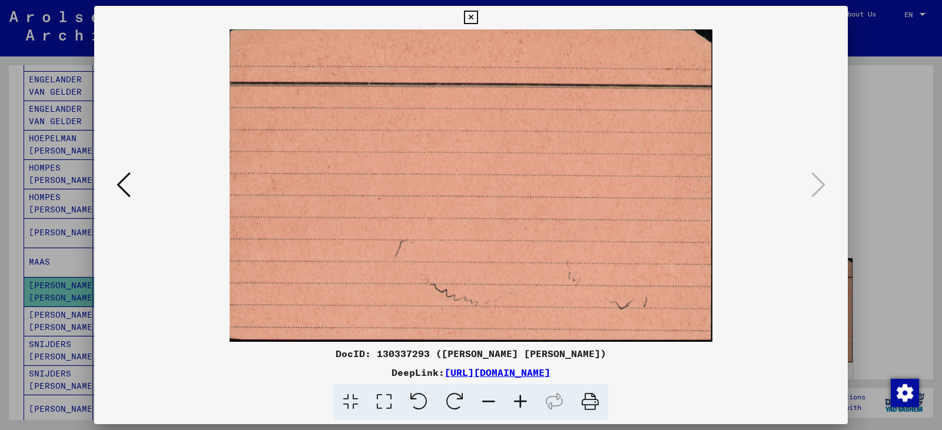
click at [468, 14] on icon at bounding box center [471, 18] width 14 height 14
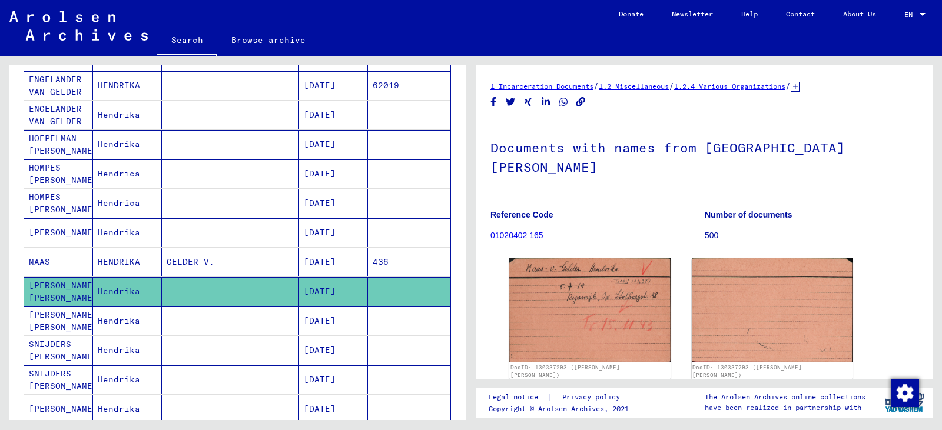
click at [95, 320] on mat-cell "Hendrika" at bounding box center [127, 321] width 69 height 29
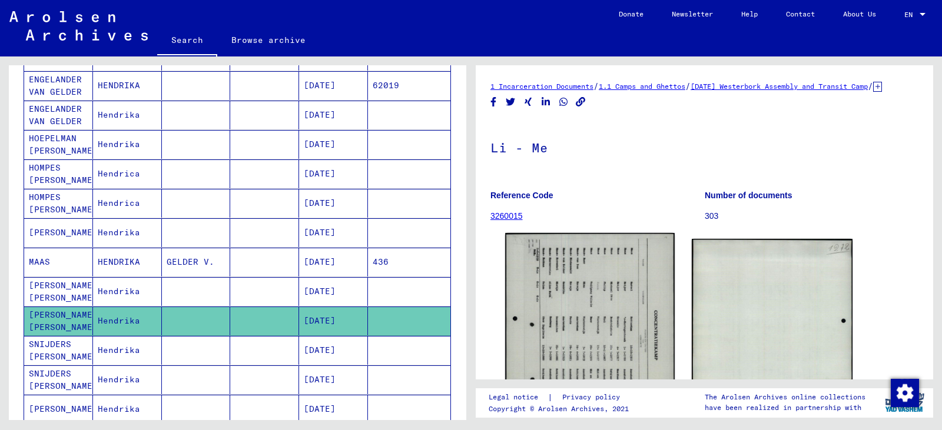
click at [583, 323] on img at bounding box center [589, 351] width 169 height 237
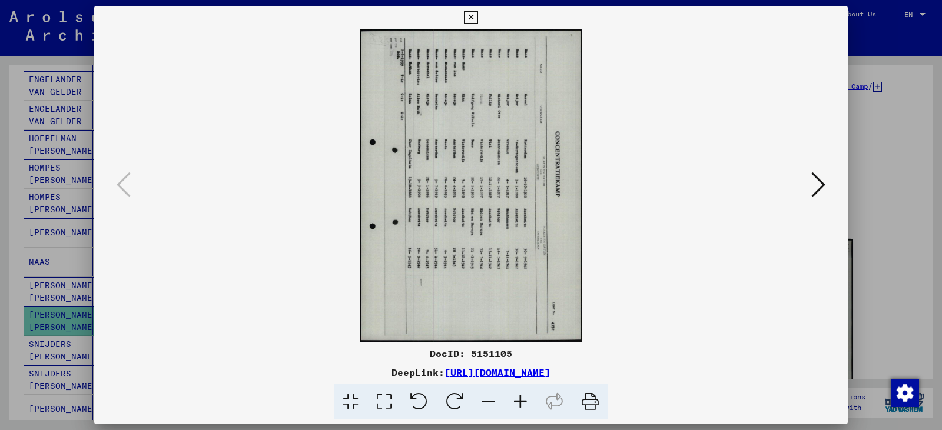
click at [424, 397] on icon at bounding box center [419, 402] width 36 height 36
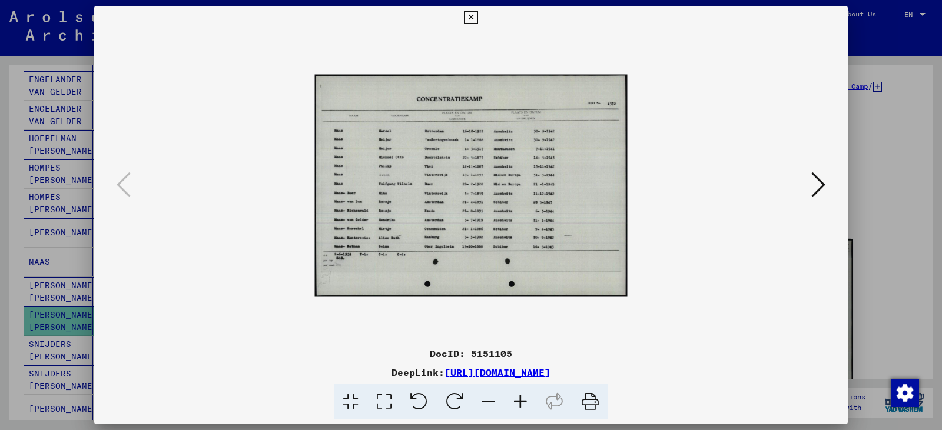
click at [669, 332] on div at bounding box center [470, 185] width 673 height 313
click at [473, 16] on icon at bounding box center [471, 18] width 14 height 14
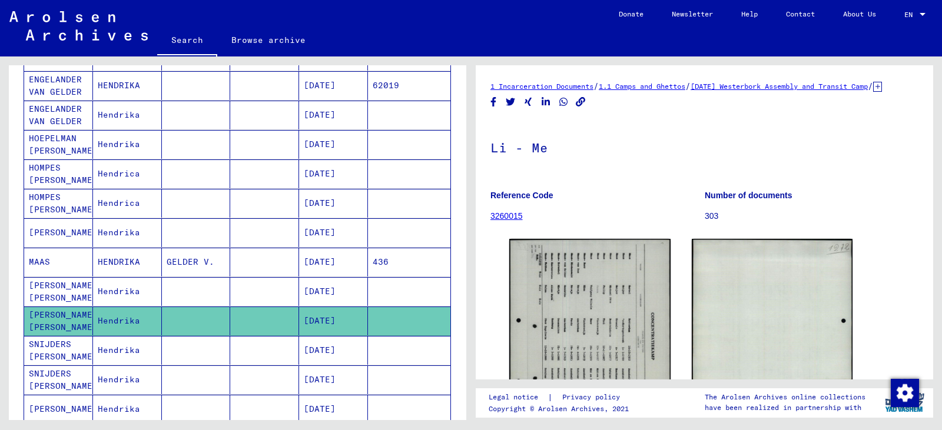
click at [114, 258] on mat-cell "HENDRIKA" at bounding box center [127, 262] width 69 height 29
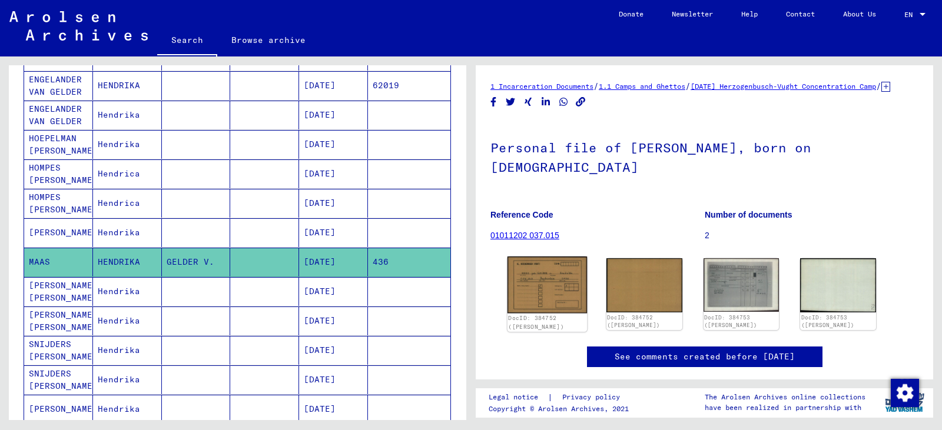
click at [538, 287] on img at bounding box center [546, 285] width 79 height 57
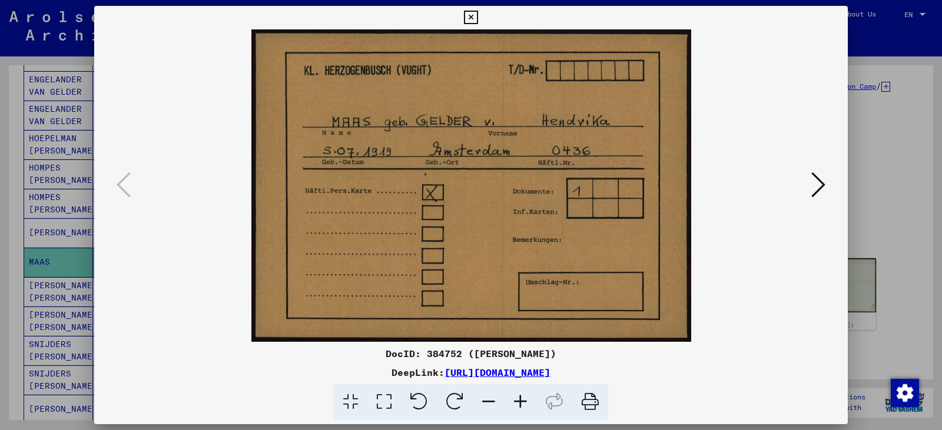
click at [538, 287] on img at bounding box center [470, 185] width 673 height 313
click at [818, 185] on icon at bounding box center [818, 185] width 14 height 28
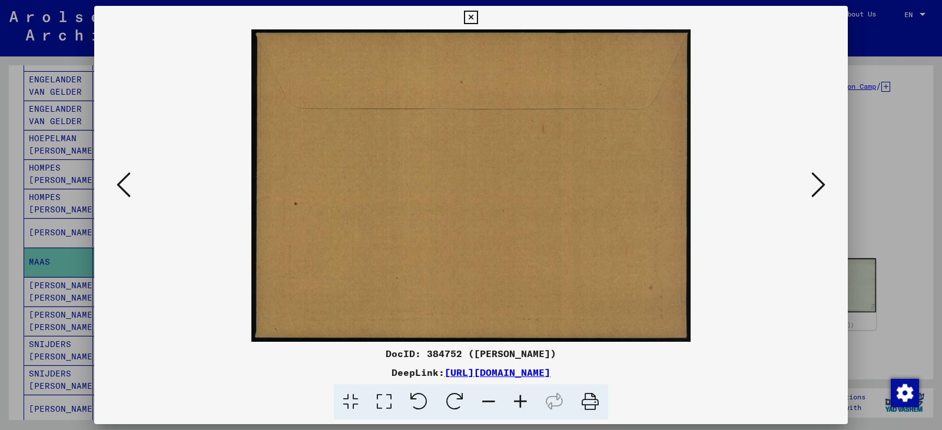
click at [818, 185] on icon at bounding box center [818, 185] width 14 height 28
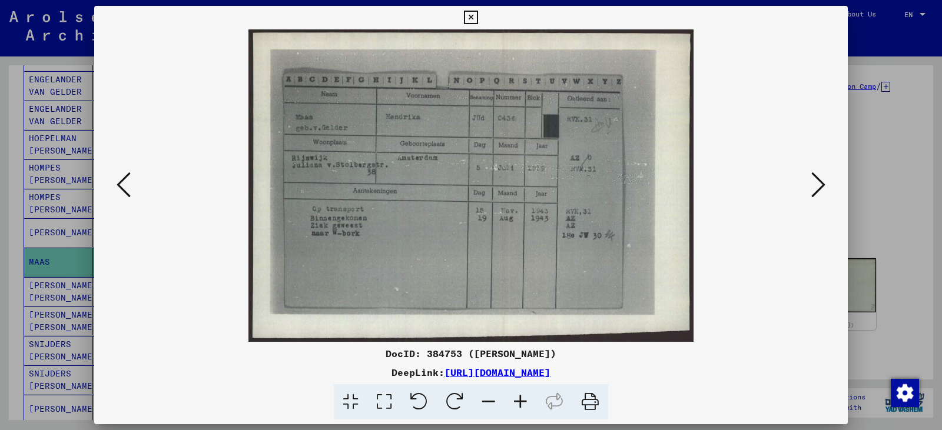
click at [473, 14] on icon at bounding box center [471, 18] width 14 height 14
